Goal: Information Seeking & Learning: Learn about a topic

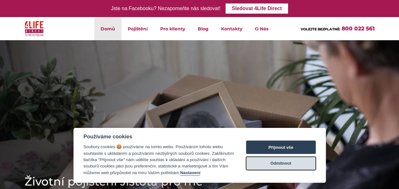
click at [294, 161] on button "Odmítnout" at bounding box center [281, 162] width 70 height 13
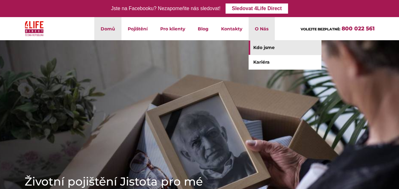
click at [263, 48] on link "Kdo jsme" at bounding box center [285, 47] width 73 height 14
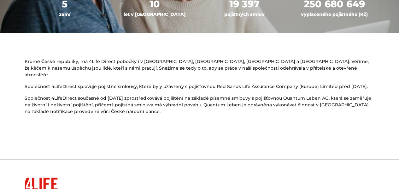
scroll to position [360, 0]
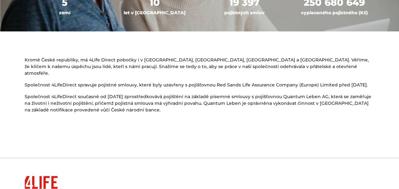
drag, startPoint x: 387, startPoint y: 110, endPoint x: 387, endPoint y: 114, distance: 4.4
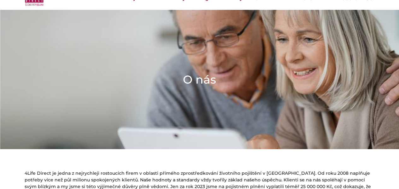
scroll to position [0, 0]
